Goal: Task Accomplishment & Management: Contribute content

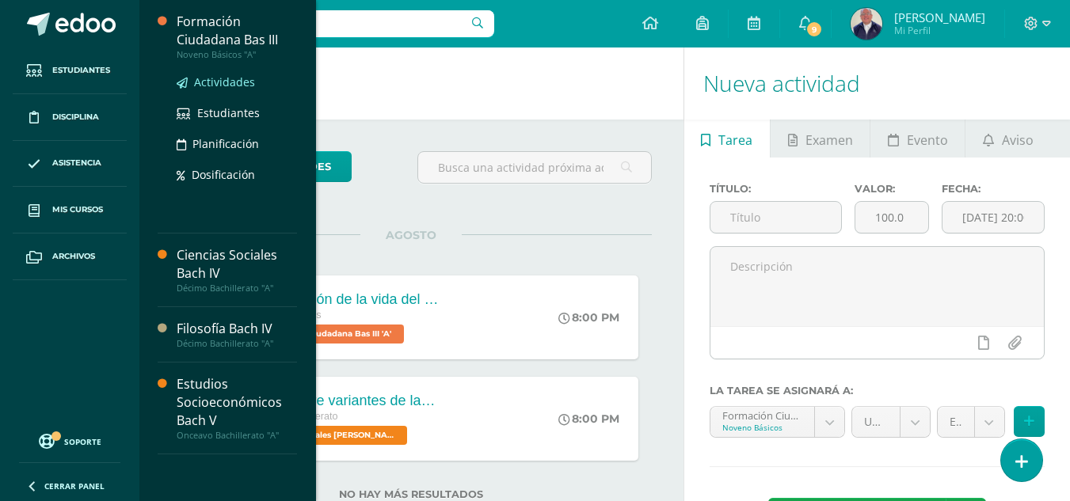
click at [219, 79] on span "Actividades" at bounding box center [224, 81] width 61 height 15
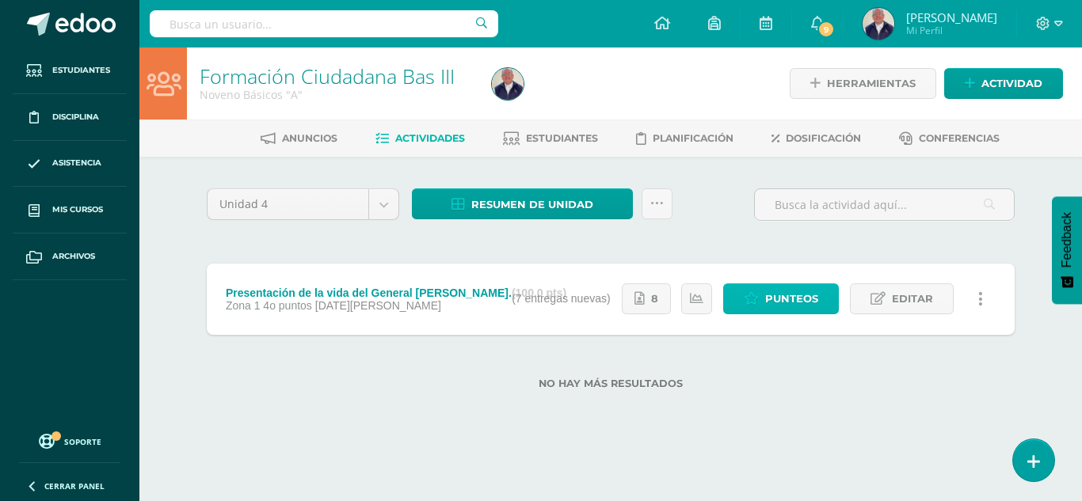
click at [800, 307] on span "Punteos" at bounding box center [791, 298] width 53 height 29
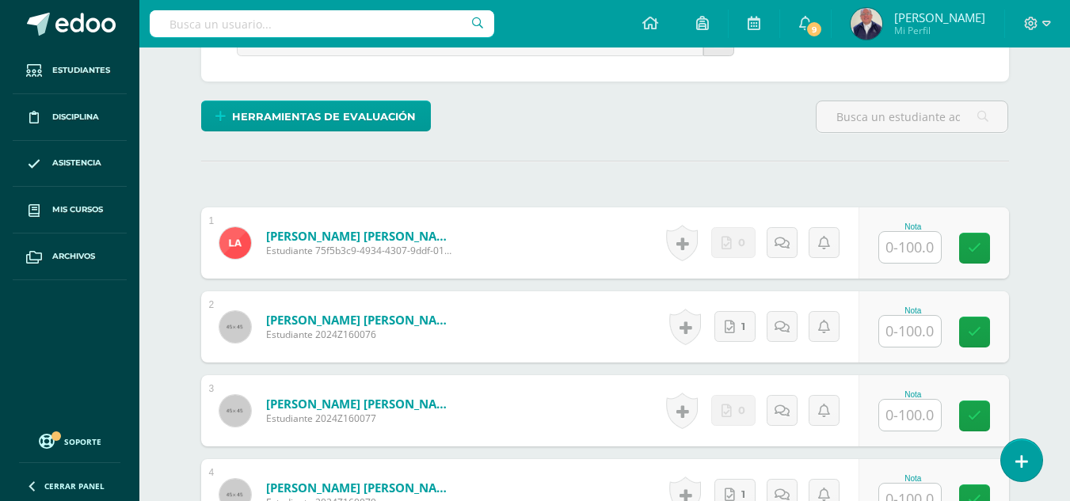
scroll to position [424, 0]
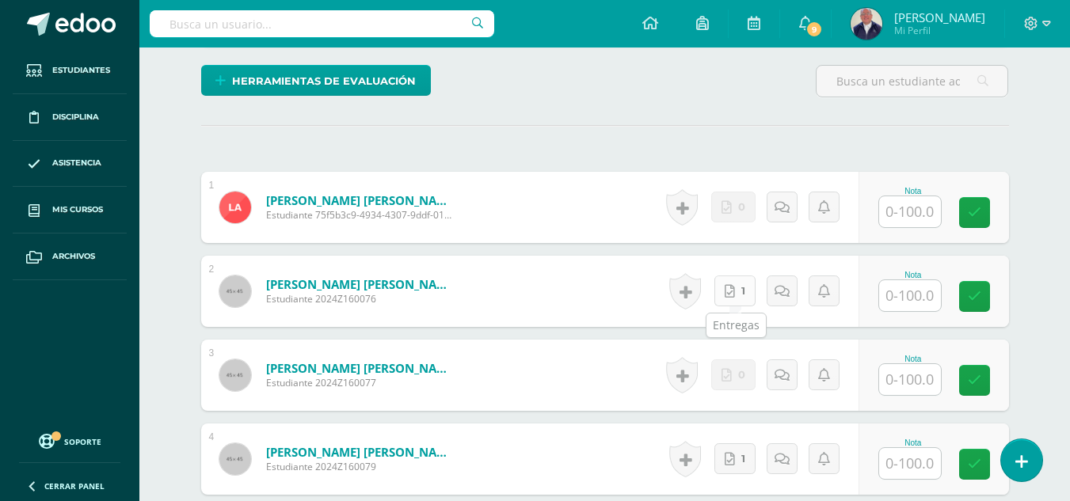
click at [726, 289] on link "1" at bounding box center [735, 291] width 41 height 31
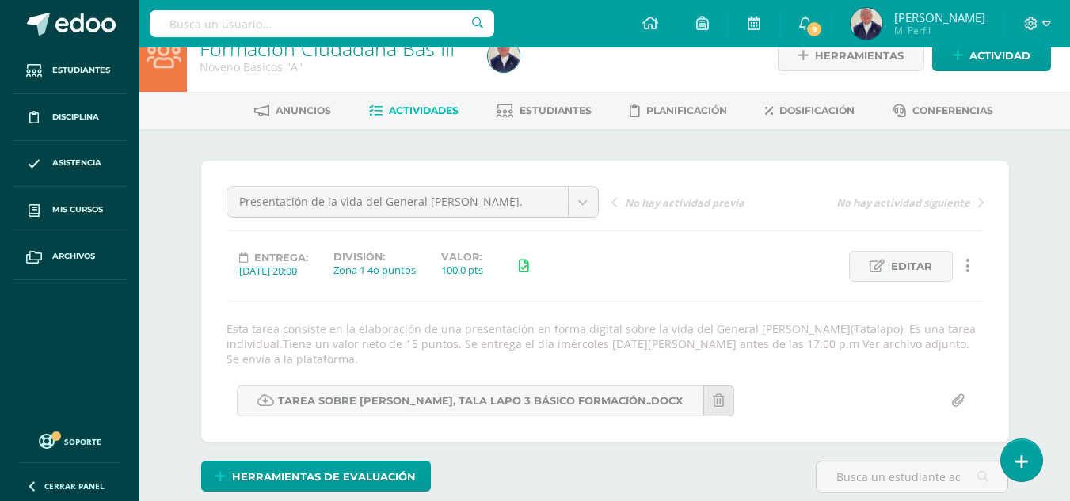
scroll to position [0, 0]
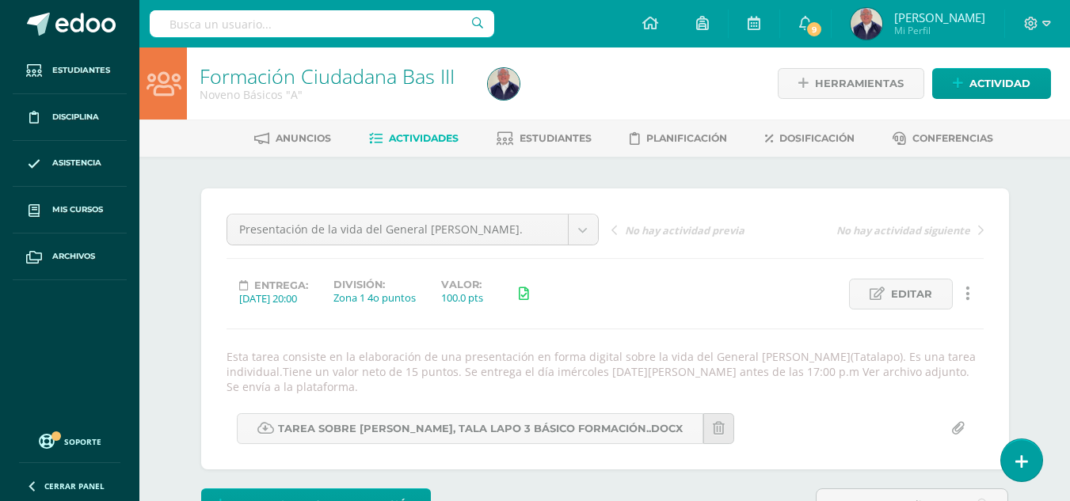
click at [413, 139] on span "Actividades" at bounding box center [424, 138] width 70 height 12
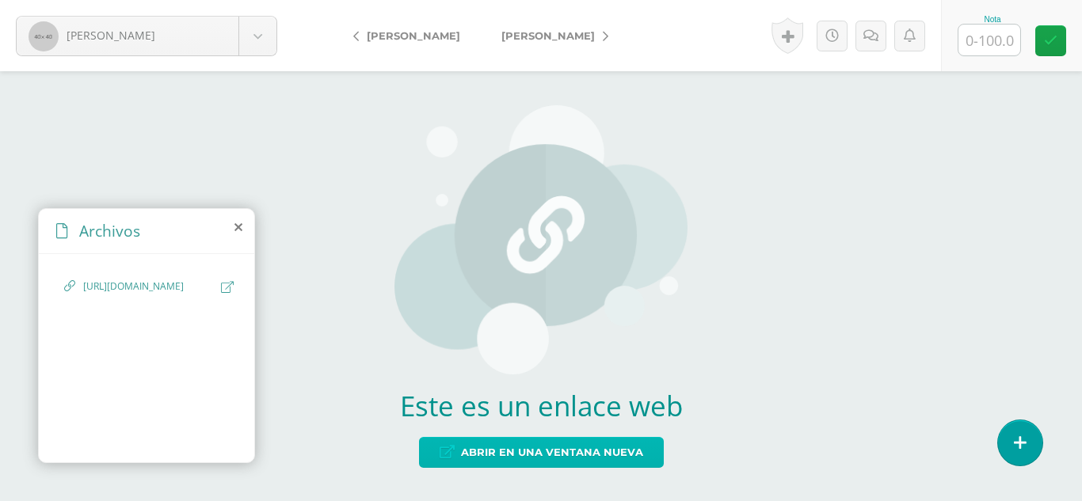
click at [486, 452] on span "Abrir en una ventana nueva" at bounding box center [552, 452] width 182 height 29
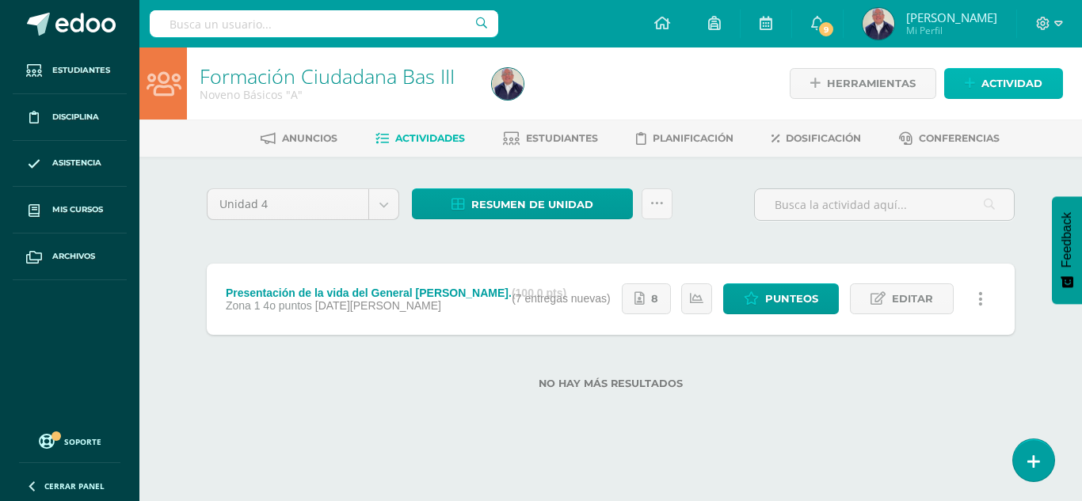
click at [1027, 84] on span "Actividad" at bounding box center [1012, 83] width 61 height 29
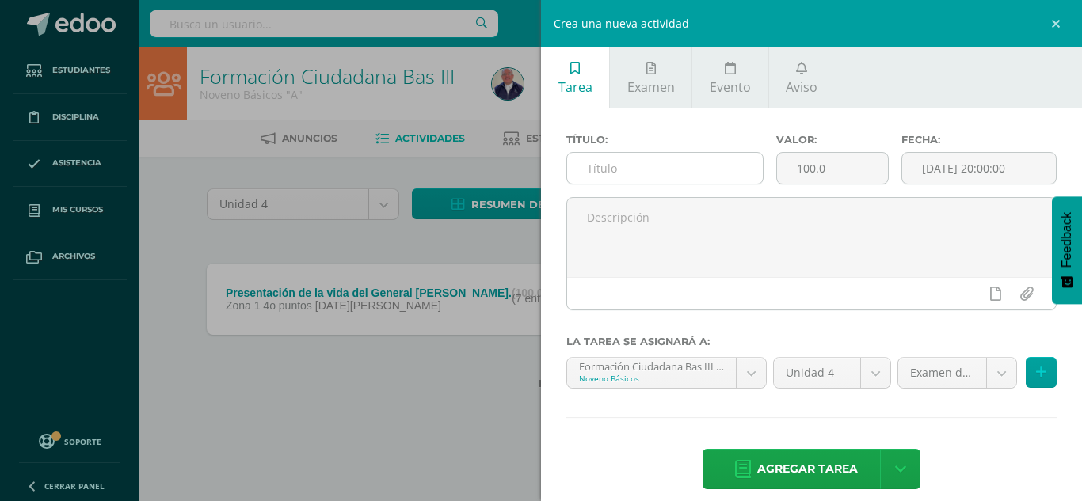
click at [632, 173] on input "text" at bounding box center [665, 168] width 196 height 31
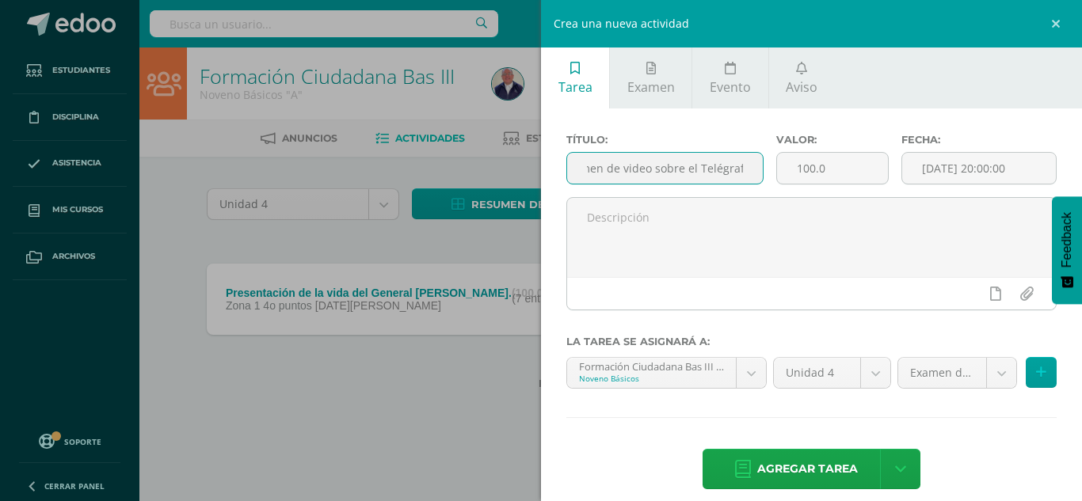
scroll to position [0, 40]
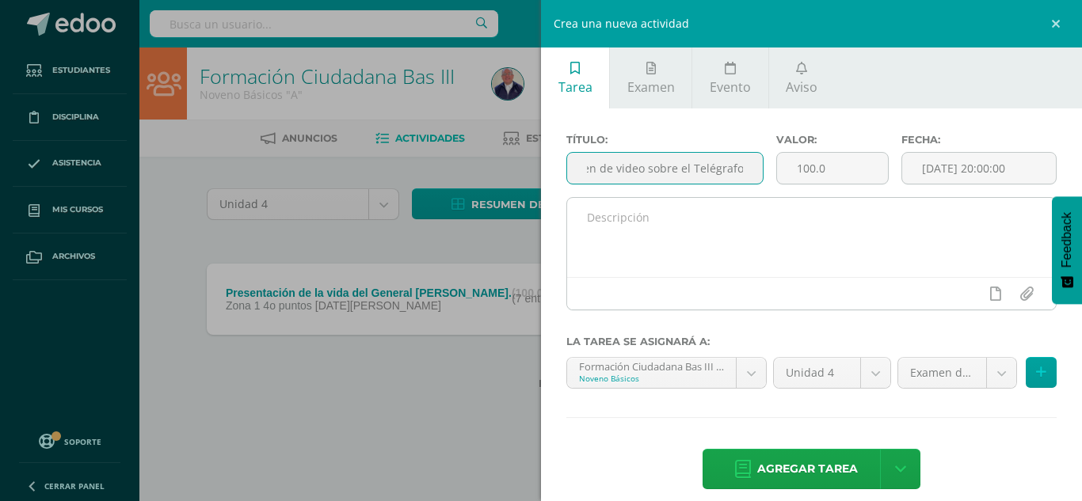
type input "Resumen de video sobre el Telégrafo"
click at [596, 215] on textarea at bounding box center [811, 237] width 489 height 79
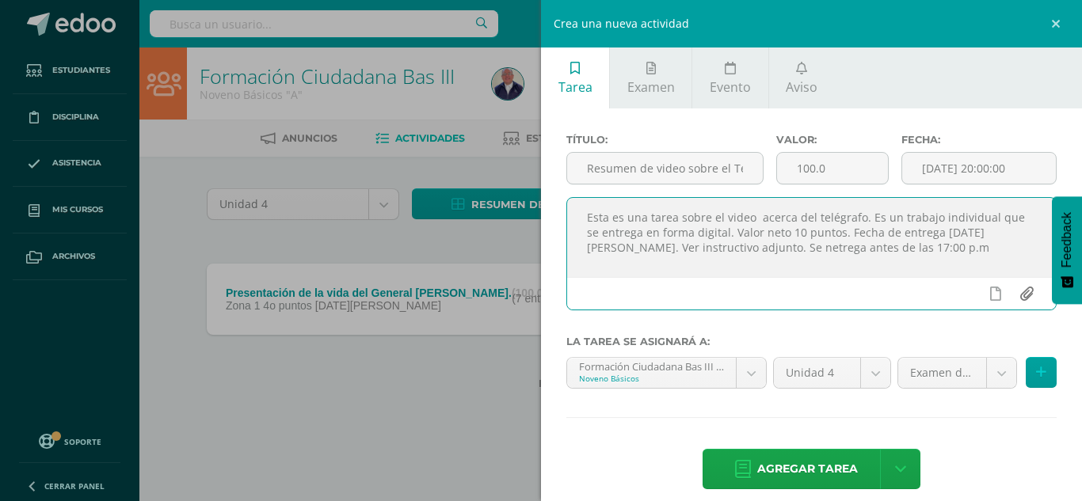
type textarea "Esta es una tarea sobre el video acerca del telégrafo. Es un trabajo individual…"
click at [1013, 294] on input "file" at bounding box center [1026, 294] width 31 height 30
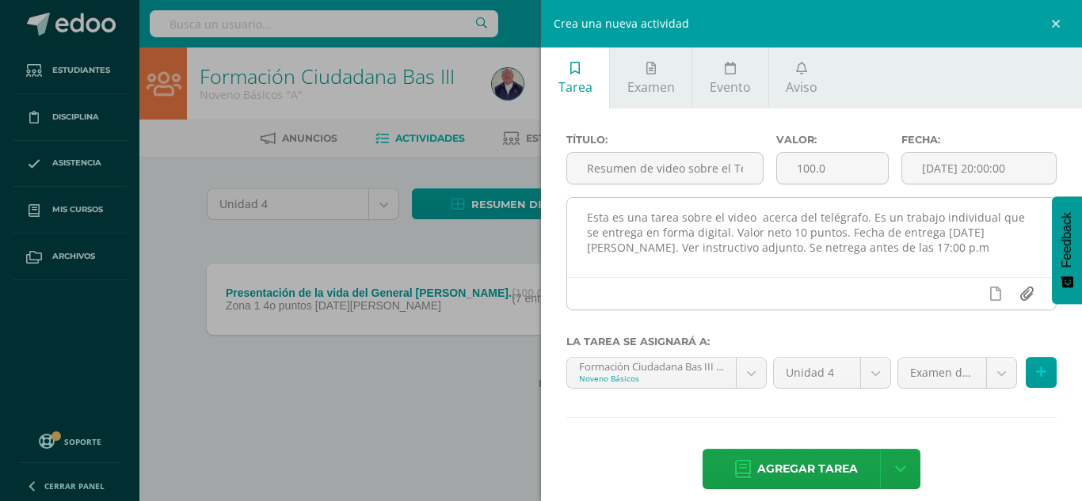
type input "C:\fakepath\RESUMEN DE VIDEO SOBRE EL TELEGRAFO 2025.docx"
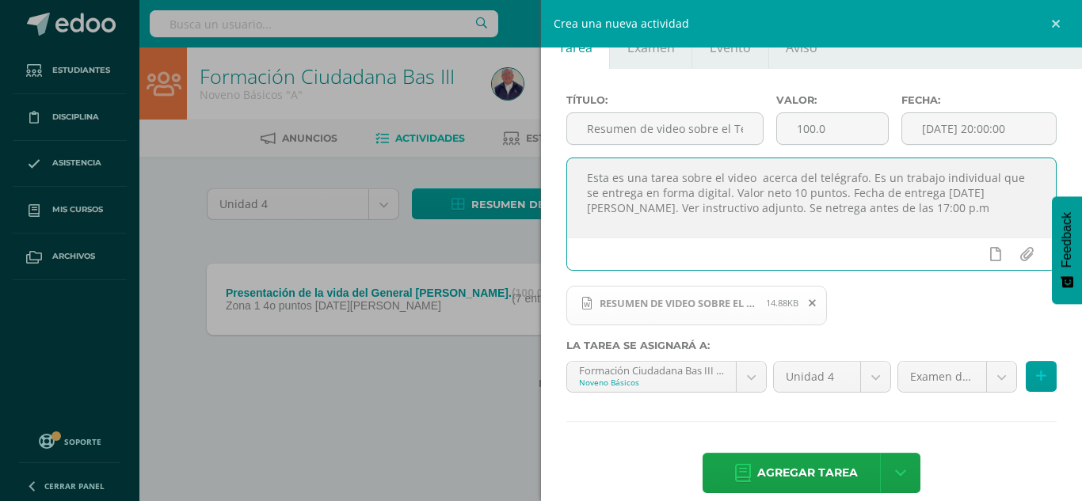
scroll to position [60, 0]
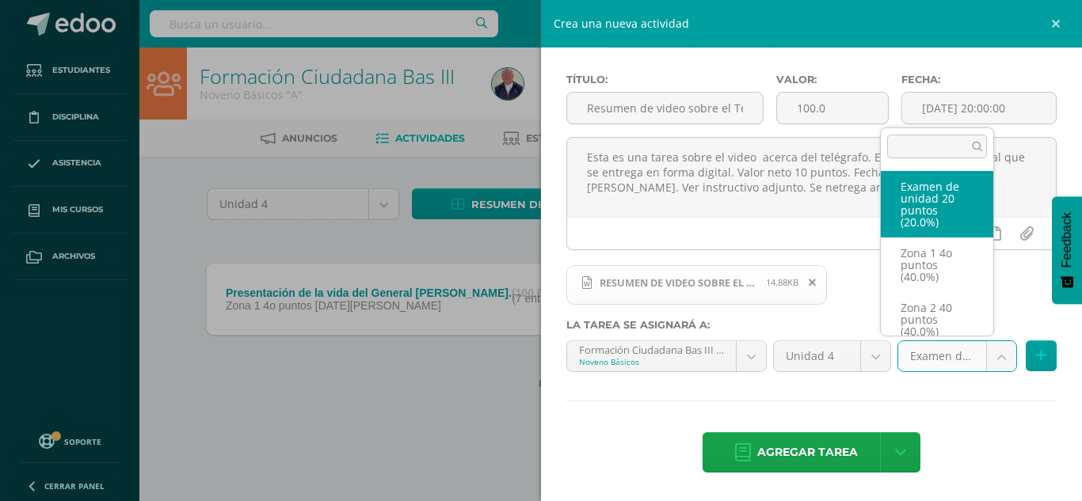
click at [987, 355] on body "Estudiantes Disciplina Asistencia Mis cursos Archivos Soporte Ayuda Reportar un…" at bounding box center [541, 220] width 1082 height 440
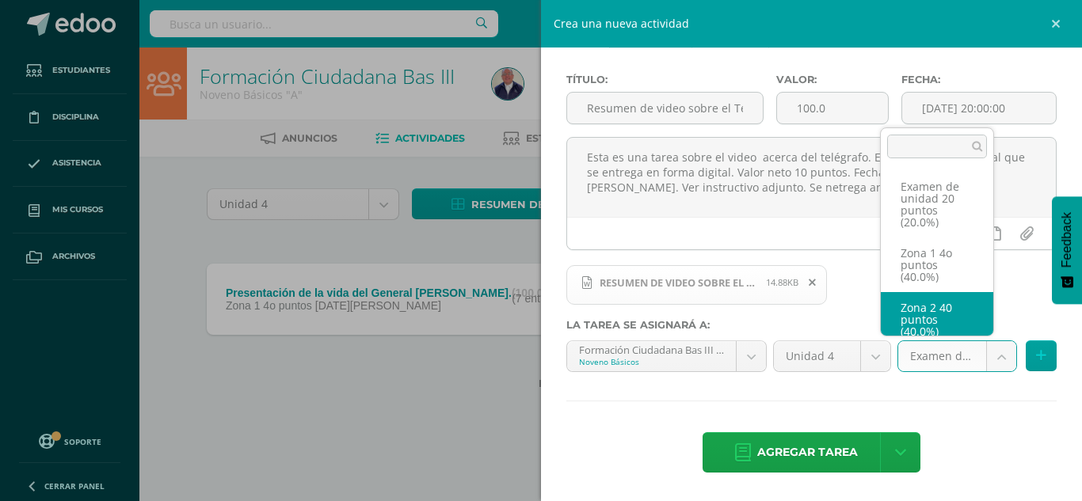
scroll to position [11, 0]
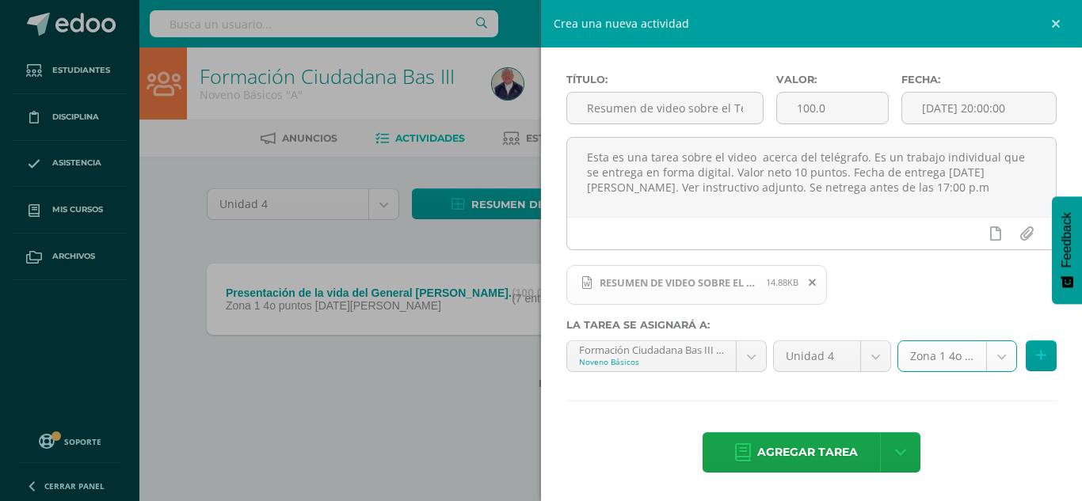
select select "29596"
click at [818, 456] on span "Agregar tarea" at bounding box center [807, 452] width 101 height 39
